Goal: Task Accomplishment & Management: Complete application form

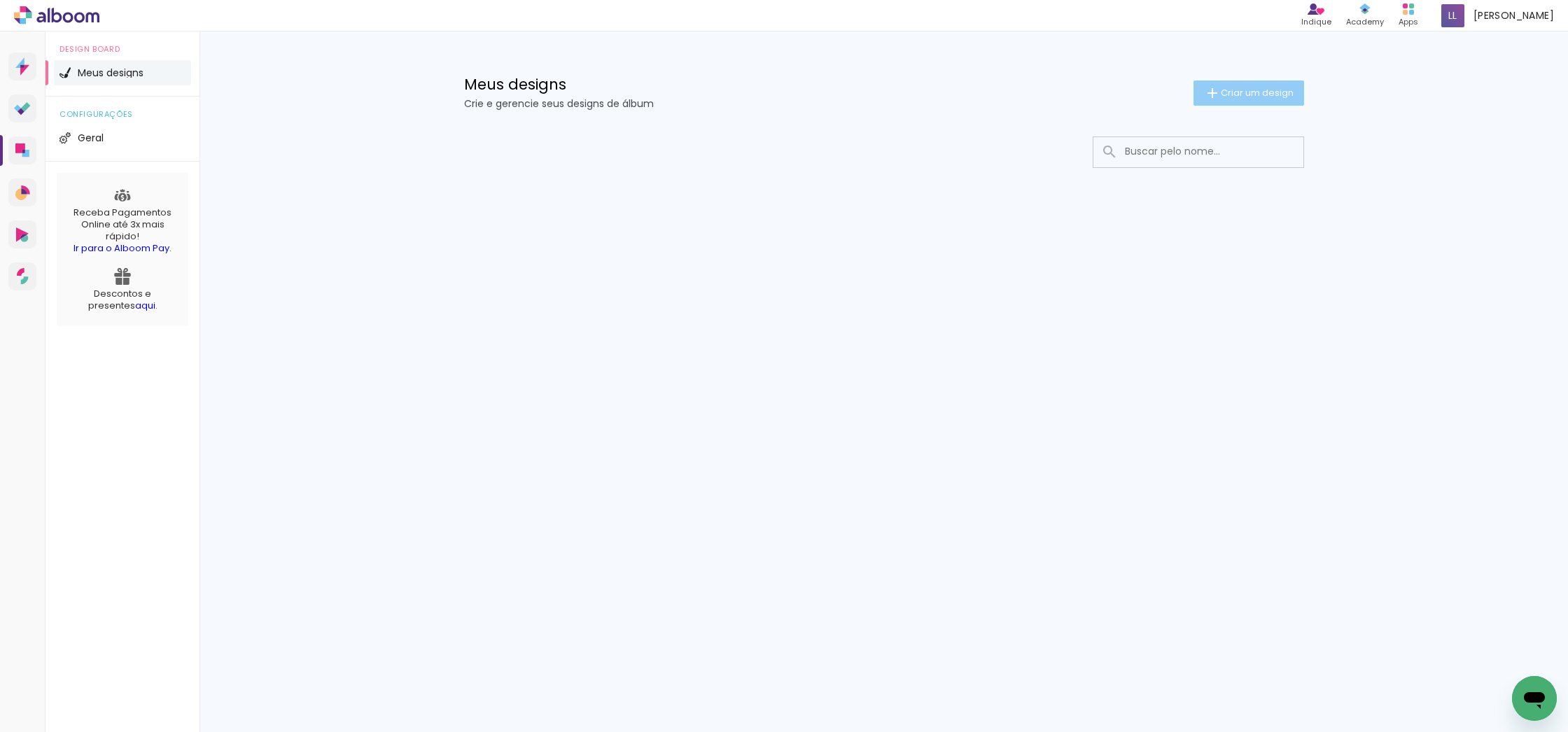
click at [1217, 96] on iron-icon at bounding box center [1212, 93] width 17 height 17
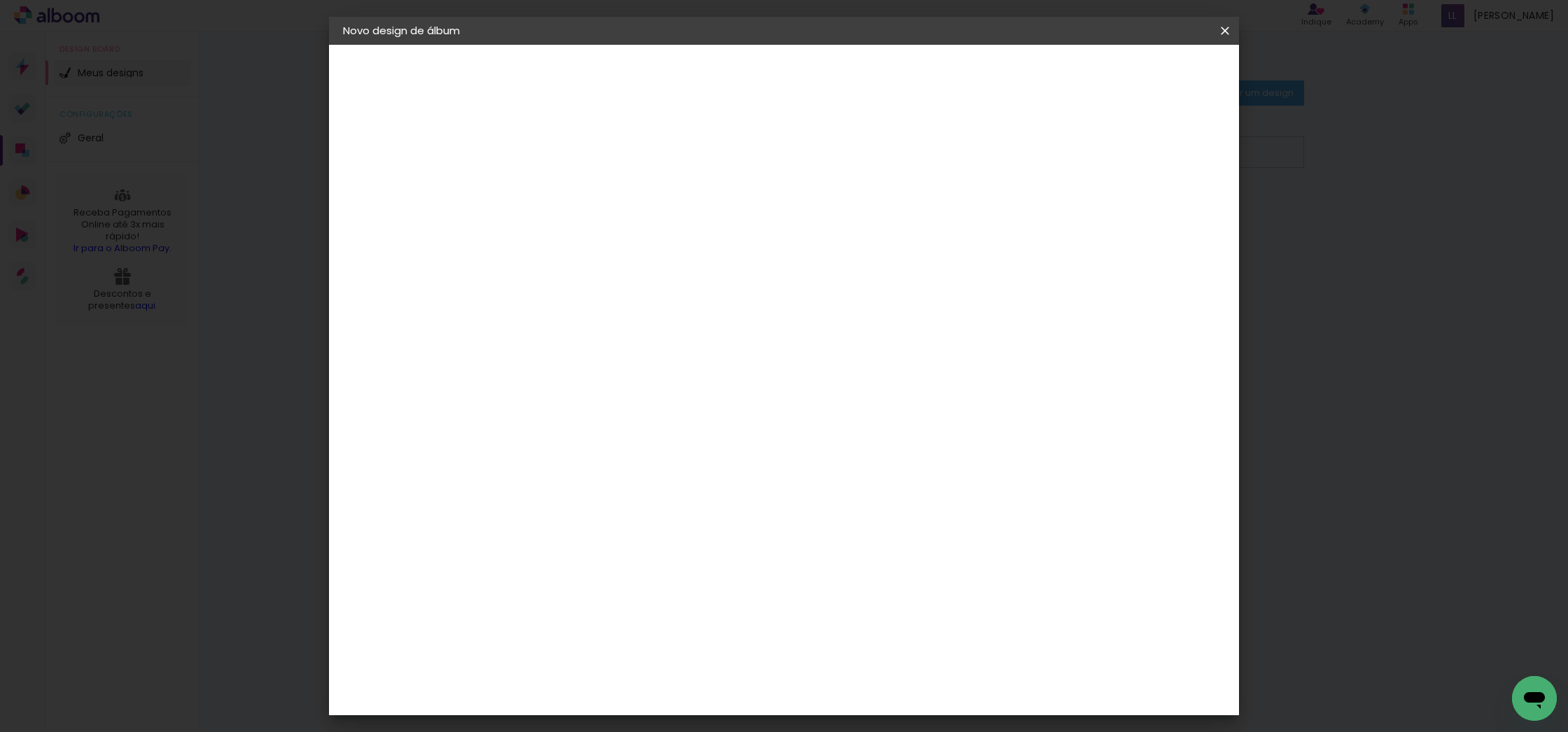
click at [572, 193] on input at bounding box center [572, 188] width 0 height 22
type input "teste"
type paper-input "teste"
click at [0, 0] on slot "Avançar" at bounding box center [0, 0] width 0 height 0
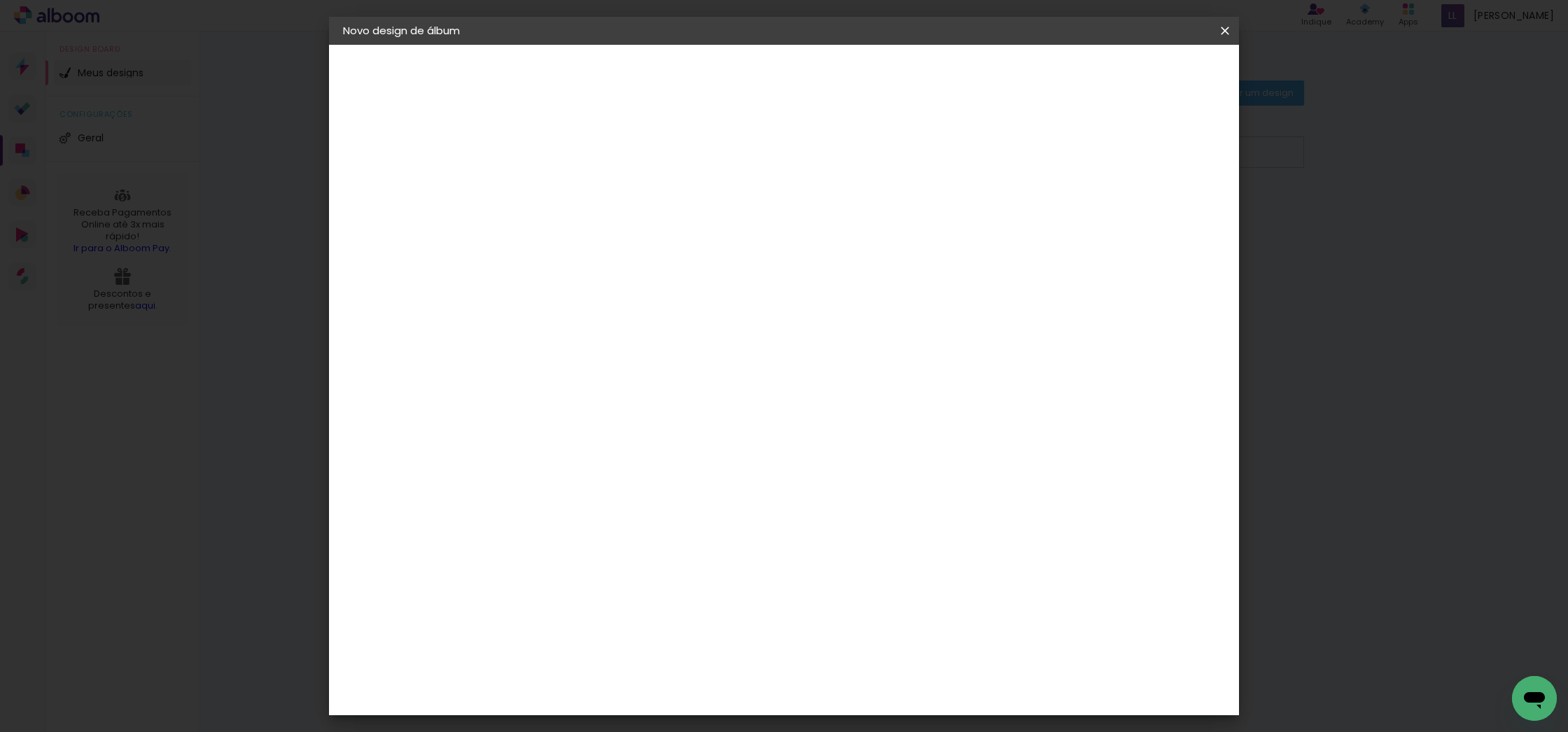
click at [592, 384] on div "Digipix Pro" at bounding box center [580, 395] width 35 height 22
click at [0, 0] on slot "Avançar" at bounding box center [0, 0] width 0 height 0
click at [627, 233] on input "text" at bounding box center [599, 244] width 55 height 22
click at [704, 164] on div "Opções disponíveis 180º FLAT 600 180º LIGHT 180 SLIM 180° Photo HD Prime 180° F…" at bounding box center [607, 104] width 193 height 119
click at [648, 295] on div "Escolha o tamanho" at bounding box center [607, 319] width 81 height 65
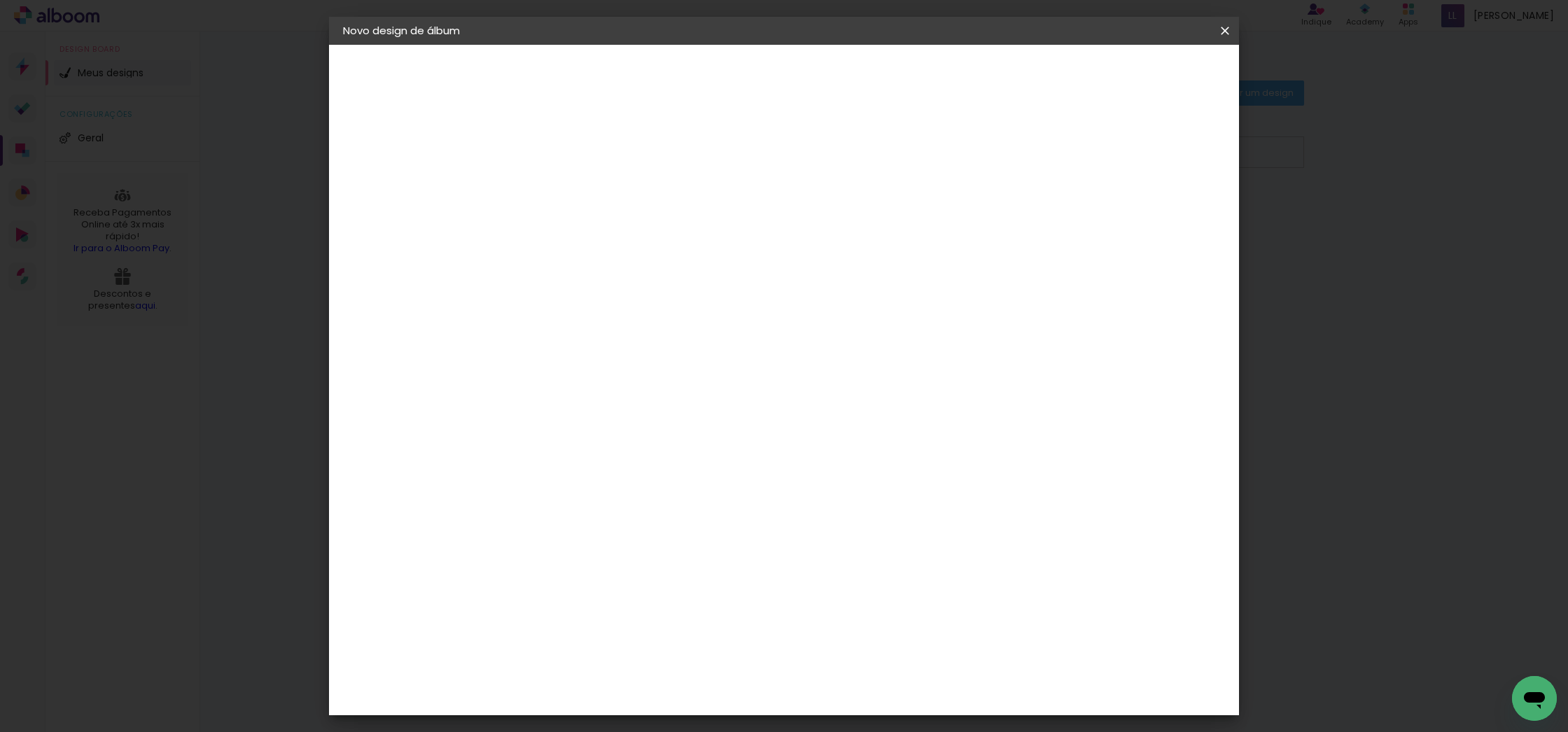
click at [627, 233] on input "text" at bounding box center [599, 244] width 55 height 22
click at [0, 0] on slot "180º FLAT 600" at bounding box center [0, 0] width 0 height 0
type input "180º FLAT 600"
click at [666, 361] on span "29.7 × 21.0" at bounding box center [634, 376] width 65 height 29
click at [0, 0] on slot "Avançar" at bounding box center [0, 0] width 0 height 0
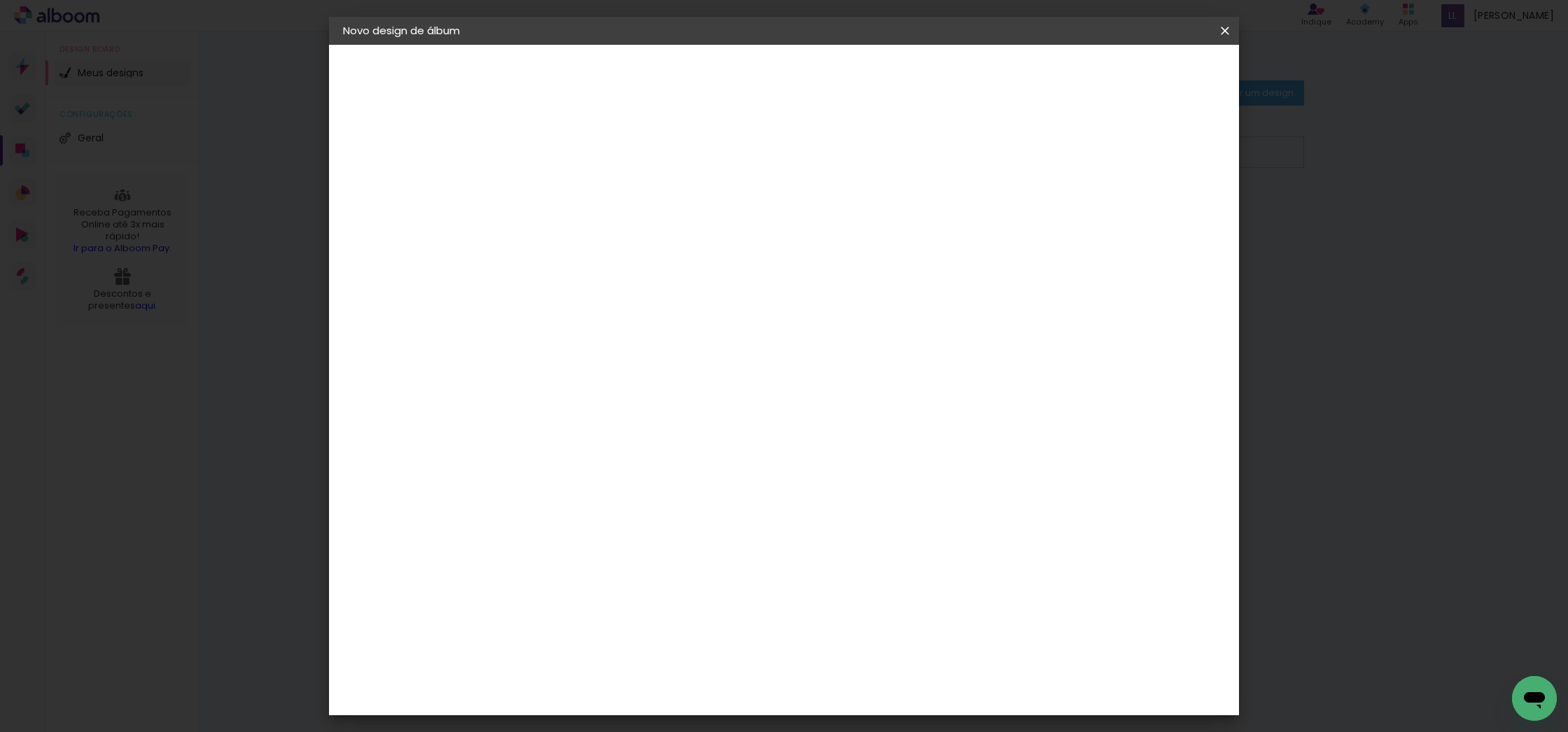
drag, startPoint x: 1226, startPoint y: 30, endPoint x: 897, endPoint y: 346, distance: 456.2
click at [1226, 30] on iron-icon at bounding box center [1225, 31] width 17 height 14
